Goal: Find specific page/section: Find specific page/section

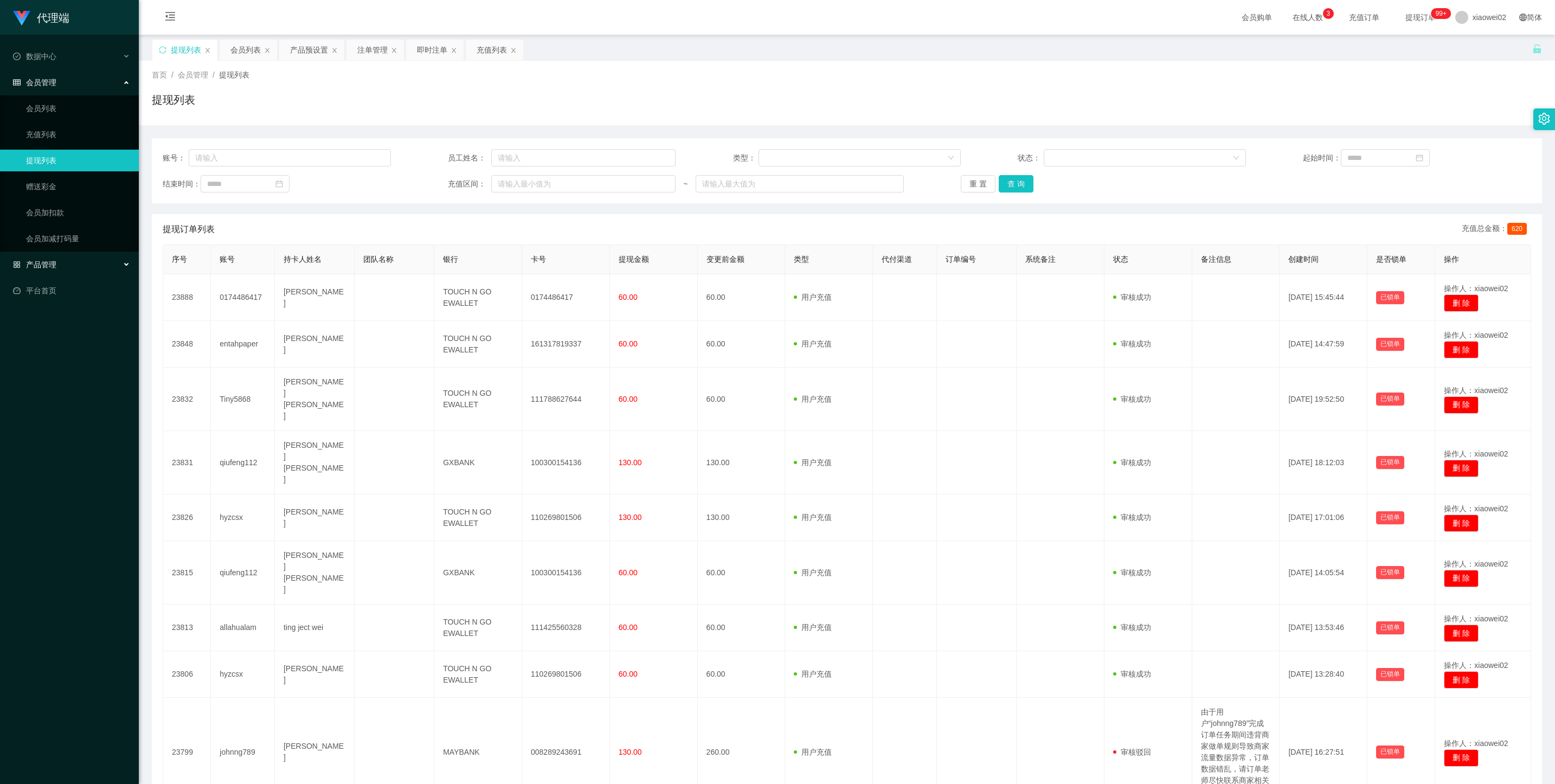
drag, startPoint x: 63, startPoint y: 267, endPoint x: 67, endPoint y: 259, distance: 8.9
click at [63, 265] on div "产品管理" at bounding box center [69, 264] width 139 height 22
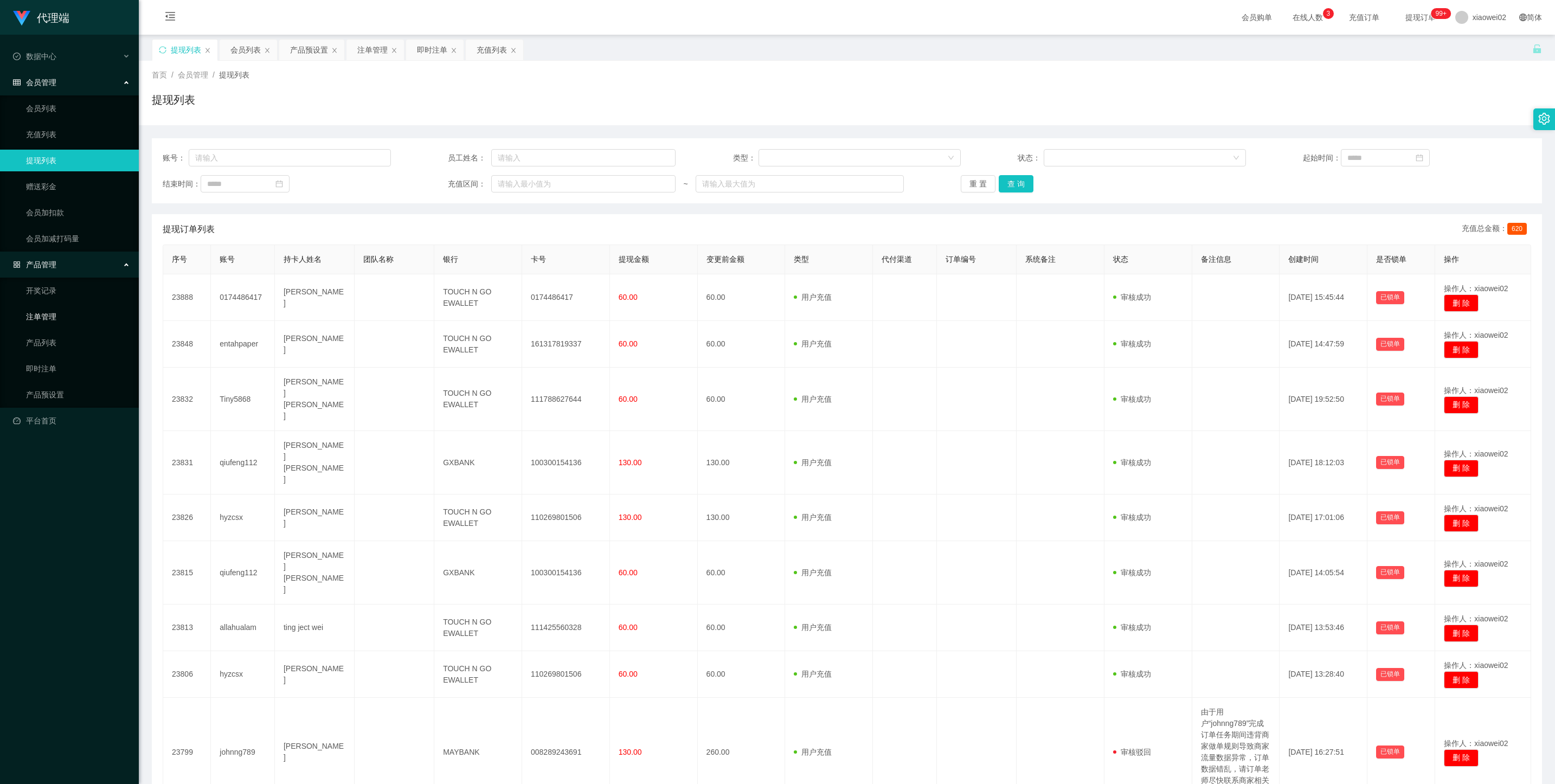
drag, startPoint x: 62, startPoint y: 315, endPoint x: 74, endPoint y: 105, distance: 210.3
click at [62, 314] on link "注单管理" at bounding box center [77, 317] width 104 height 22
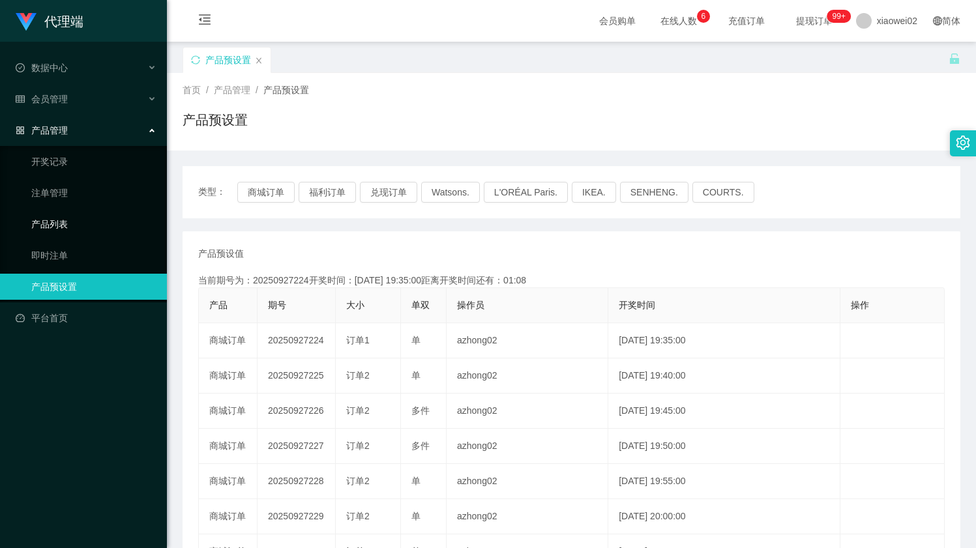
click at [73, 211] on link "产品列表" at bounding box center [93, 224] width 125 height 26
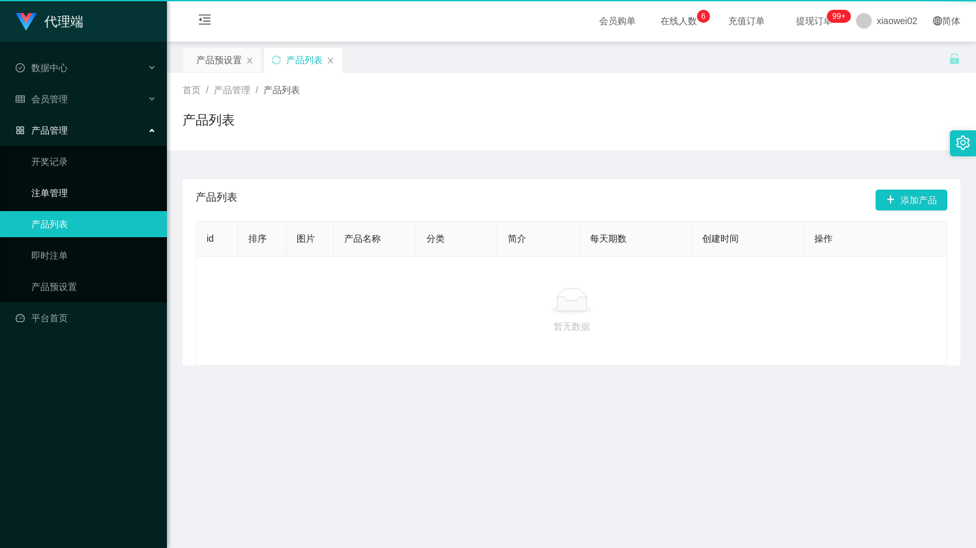
click at [75, 196] on link "注单管理" at bounding box center [93, 193] width 125 height 26
